Goal: Transaction & Acquisition: Purchase product/service

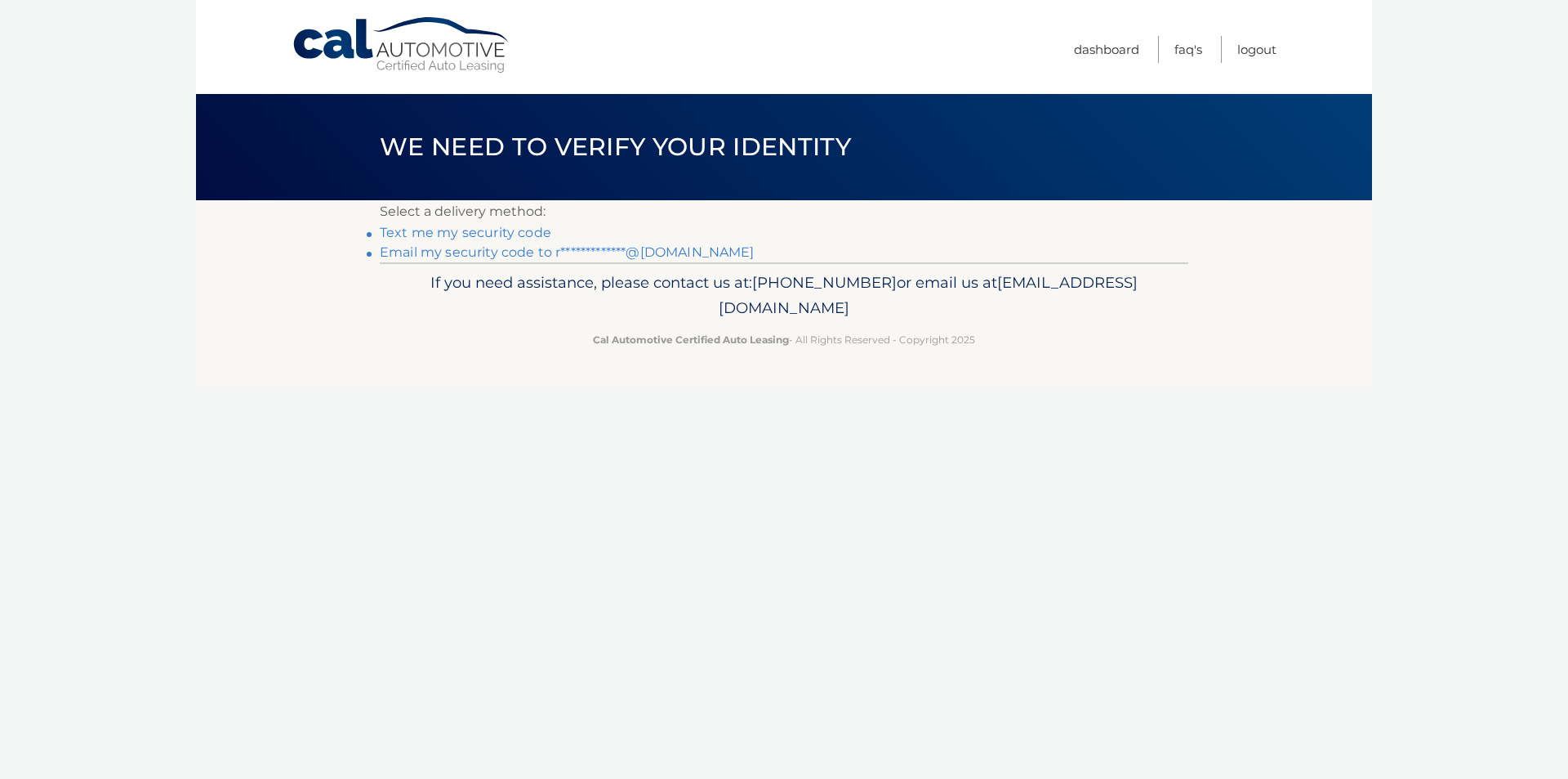
click at [671, 249] on link "**********" at bounding box center [567, 252] width 375 height 15
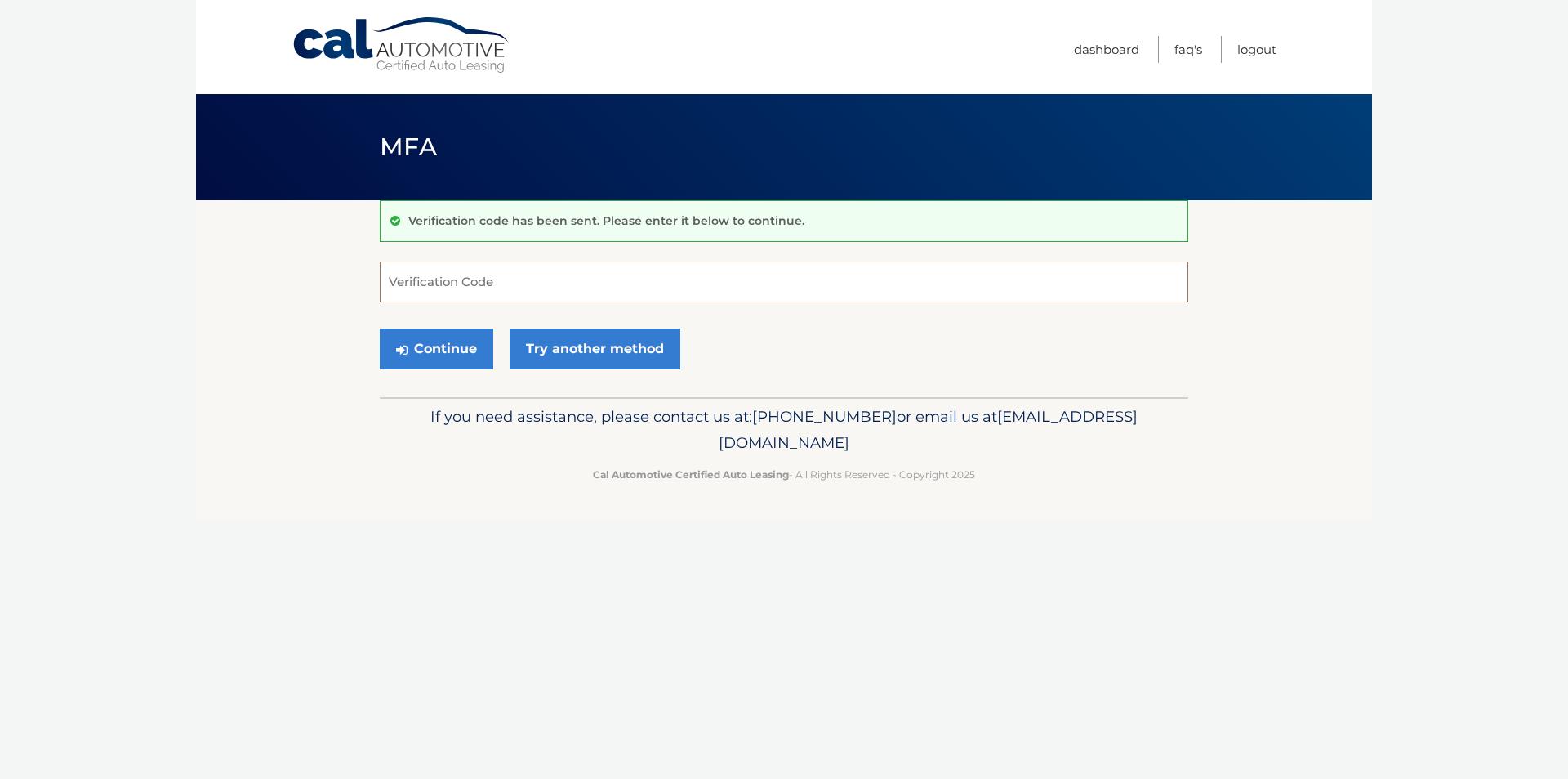
click at [615, 280] on input "Verification Code" at bounding box center [783, 281] width 808 height 41
type input "202882"
click at [461, 360] on button "Continue" at bounding box center [436, 348] width 114 height 41
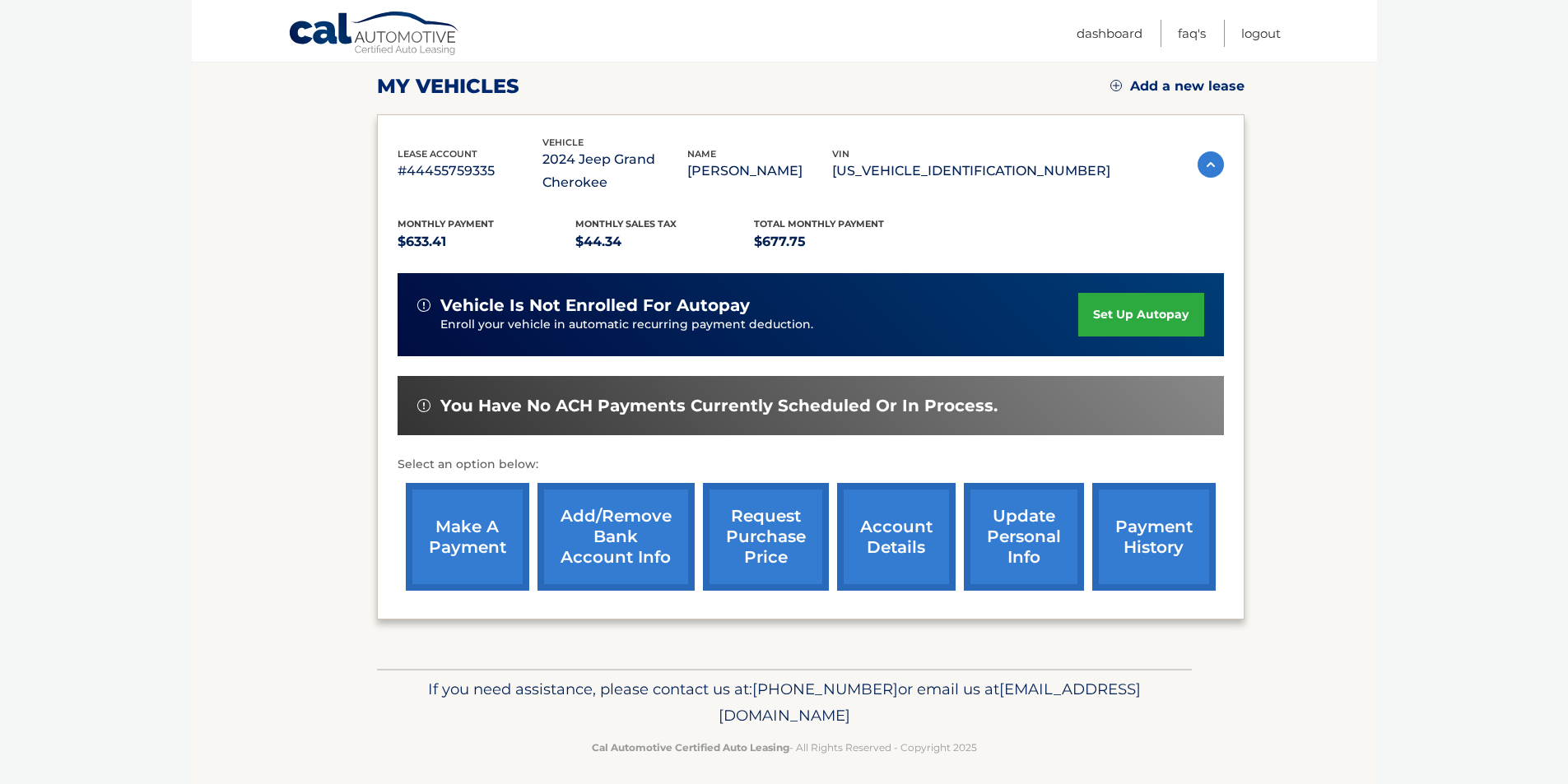
scroll to position [236, 0]
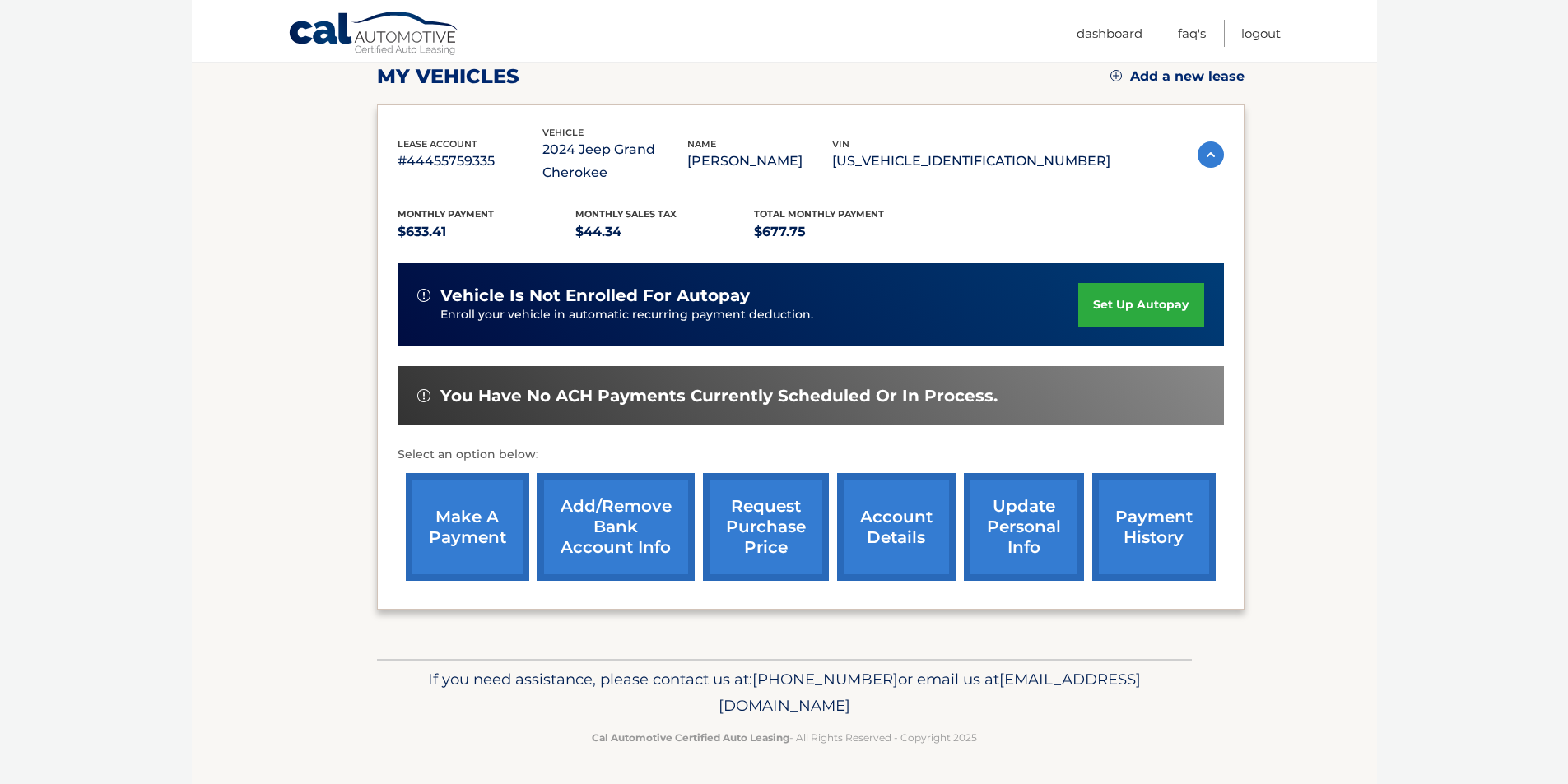
click at [479, 507] on link "make a payment" at bounding box center [468, 526] width 123 height 108
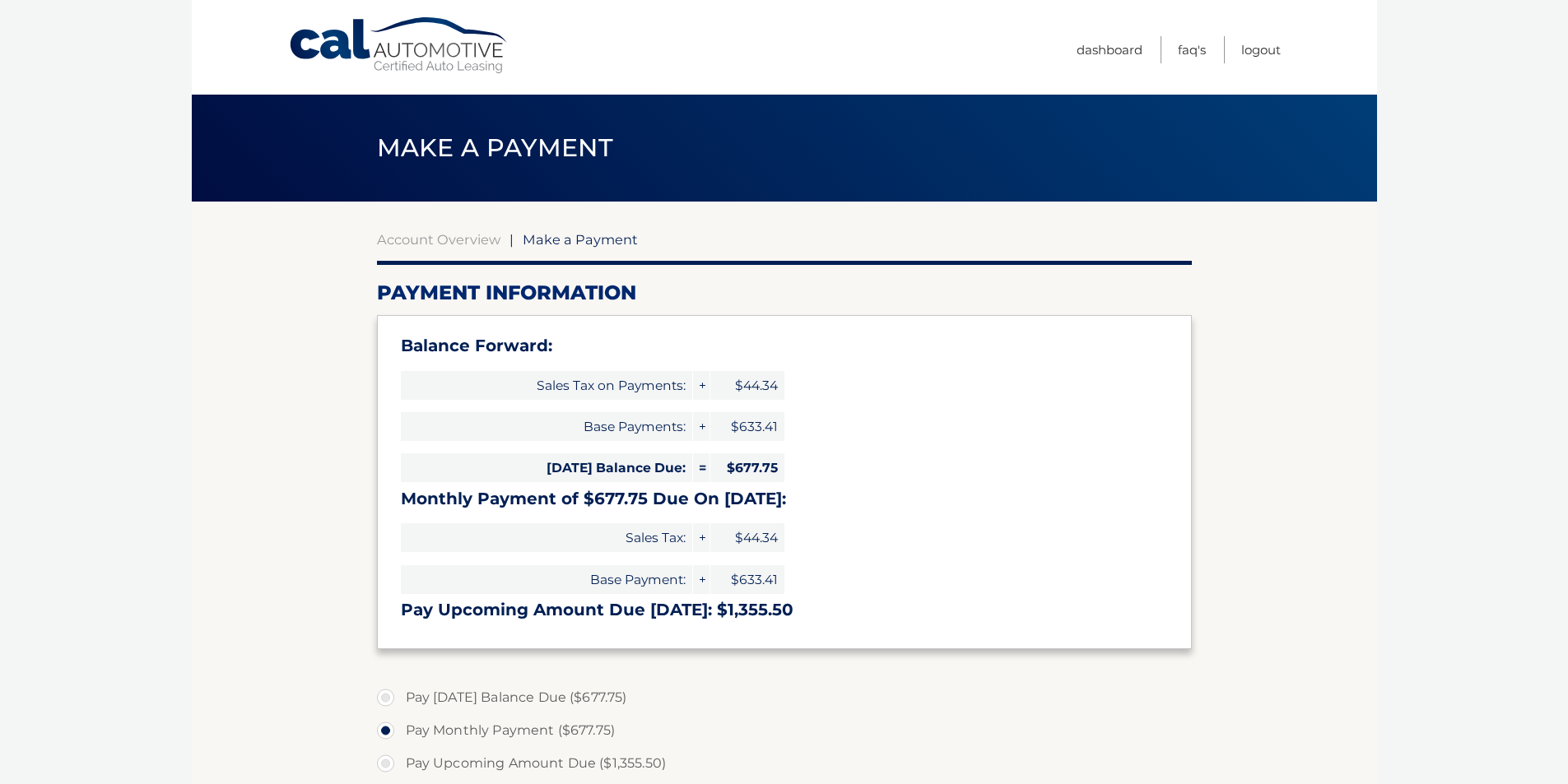
select select "OWIyYmZiNjMtMjRlNS00N2JhLTllZjYtN2M1ZGQxMzI4NzM4"
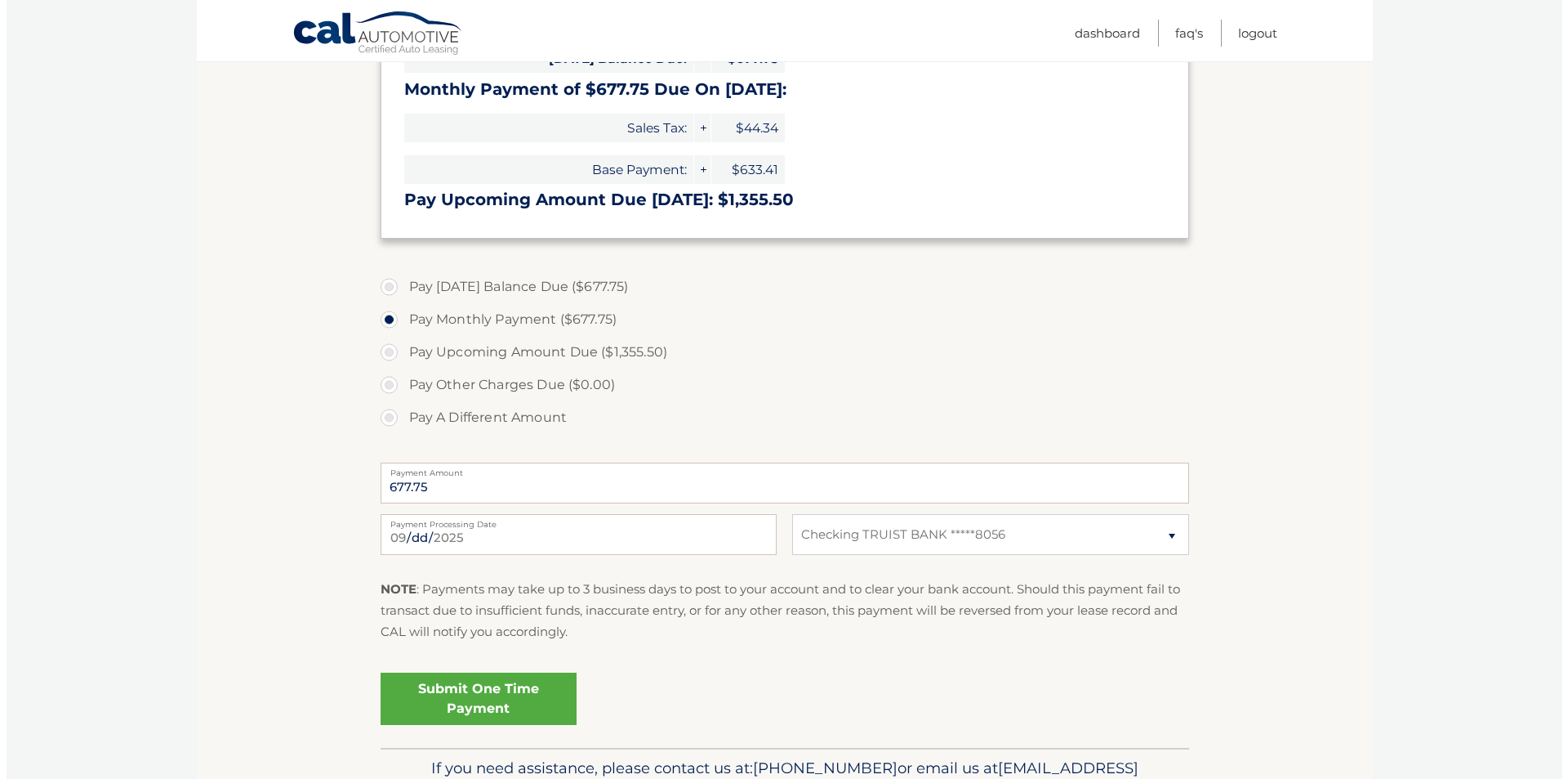
scroll to position [408, 0]
click at [531, 687] on link "Submit One Time Payment" at bounding box center [472, 696] width 196 height 52
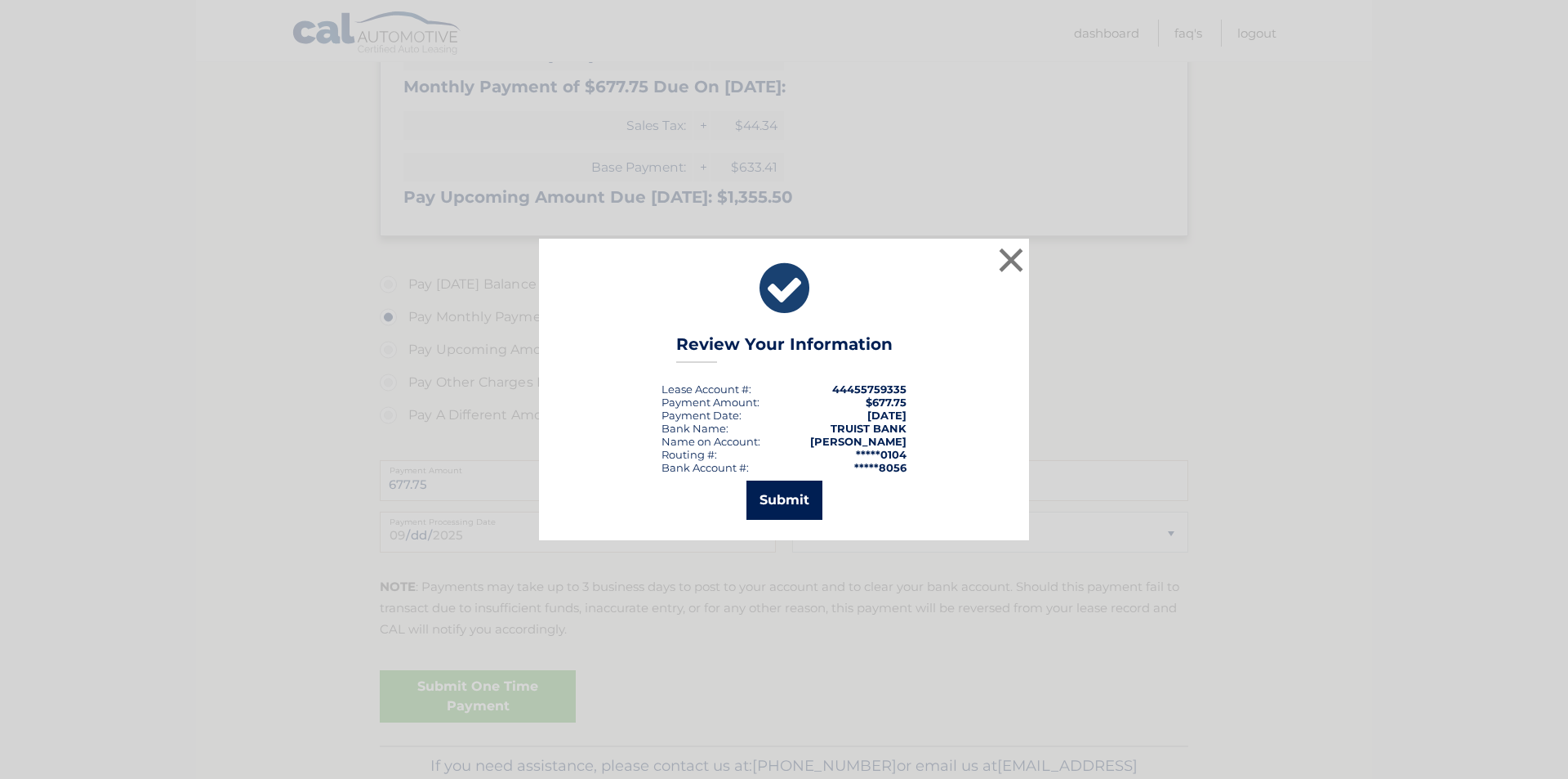
click at [789, 485] on button "Submit" at bounding box center [784, 500] width 76 height 40
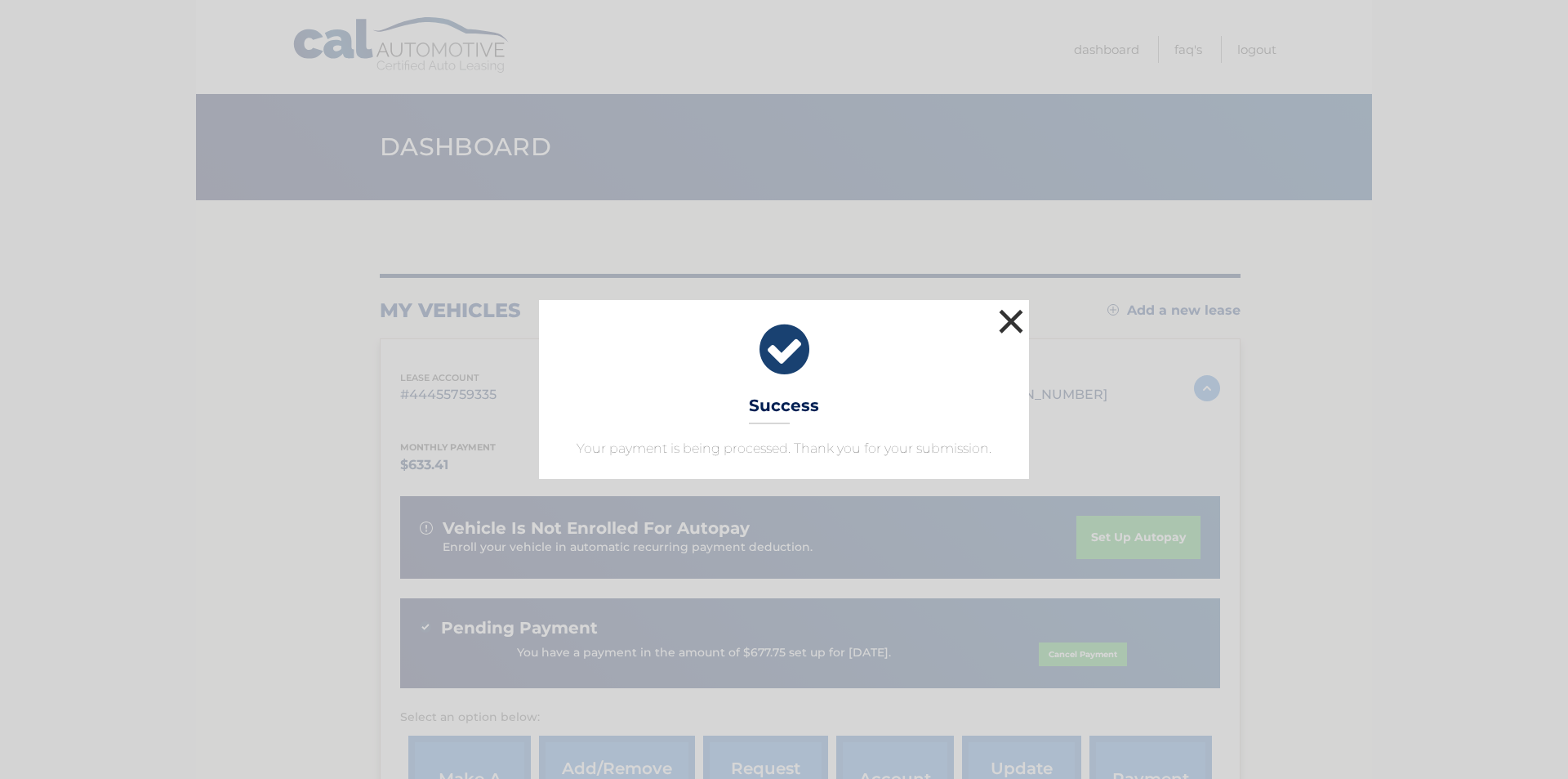
click at [1005, 333] on button "×" at bounding box center [1011, 321] width 32 height 32
